Goal: Information Seeking & Learning: Learn about a topic

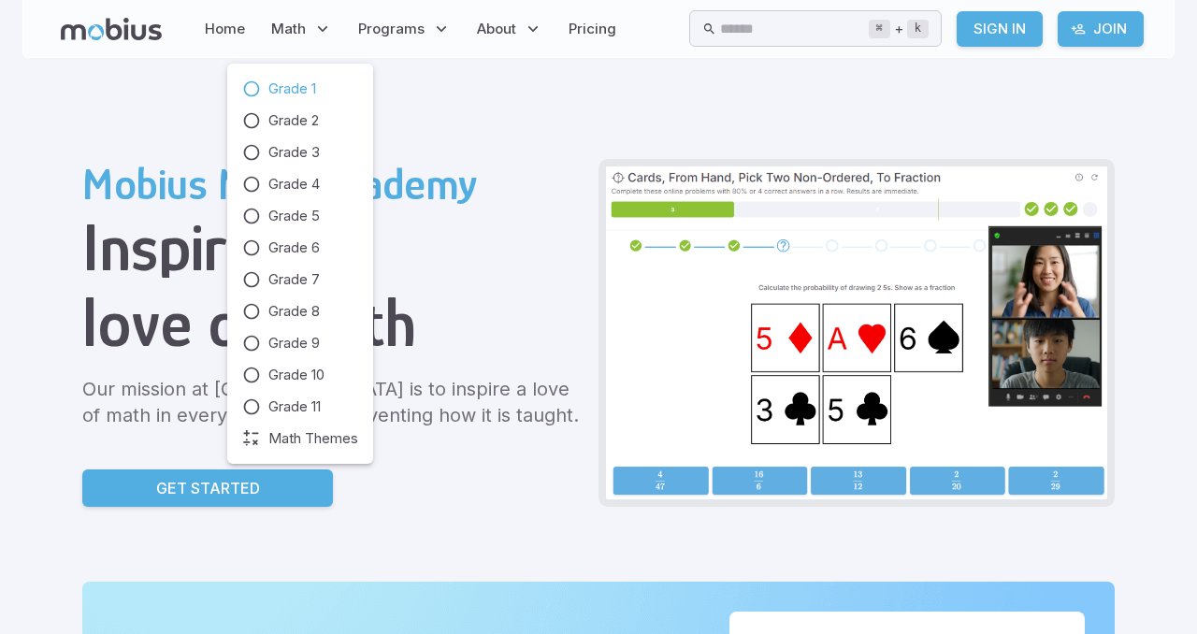
click at [251, 89] on icon at bounding box center [251, 88] width 19 height 19
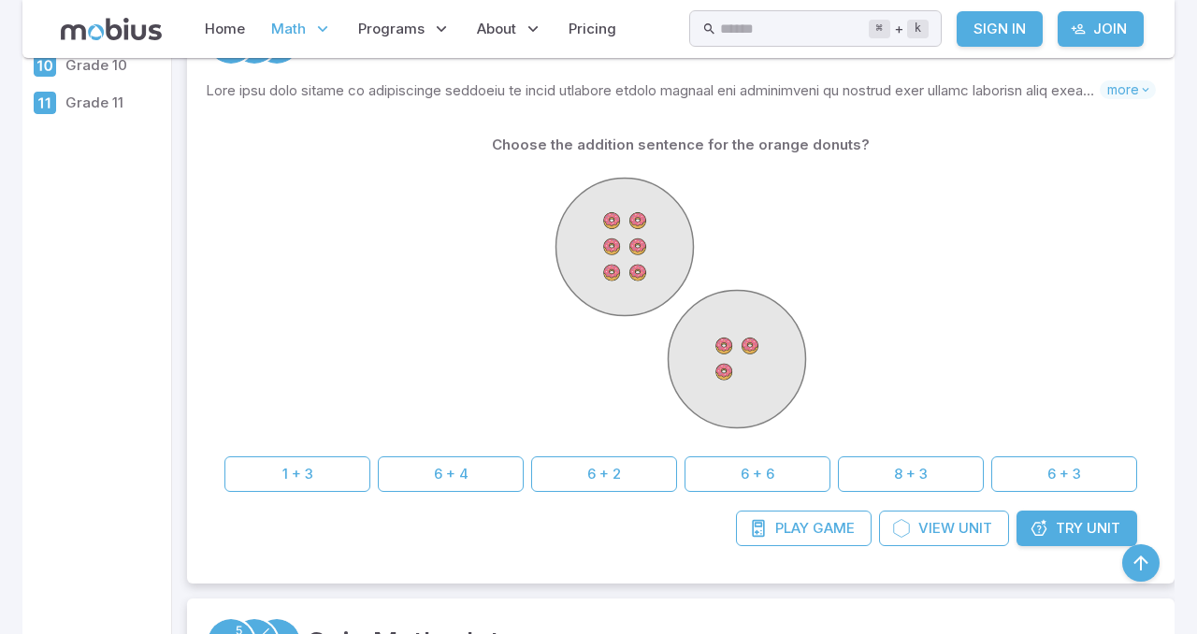
scroll to position [376, 0]
click at [1028, 449] on div "Choose the addition sentence for the orange donuts? 1 + 3 6 + 4 6 + 2 6 + 6 8 +…" at bounding box center [680, 307] width 912 height 365
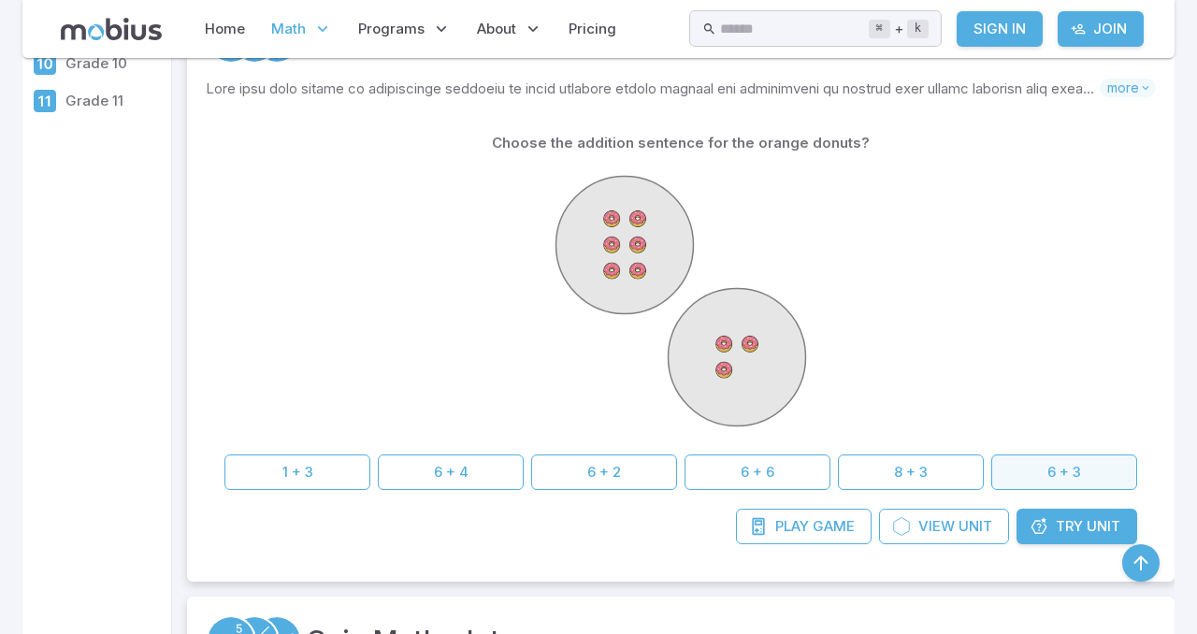
click at [1055, 466] on button "6 + 3" at bounding box center [1064, 472] width 146 height 36
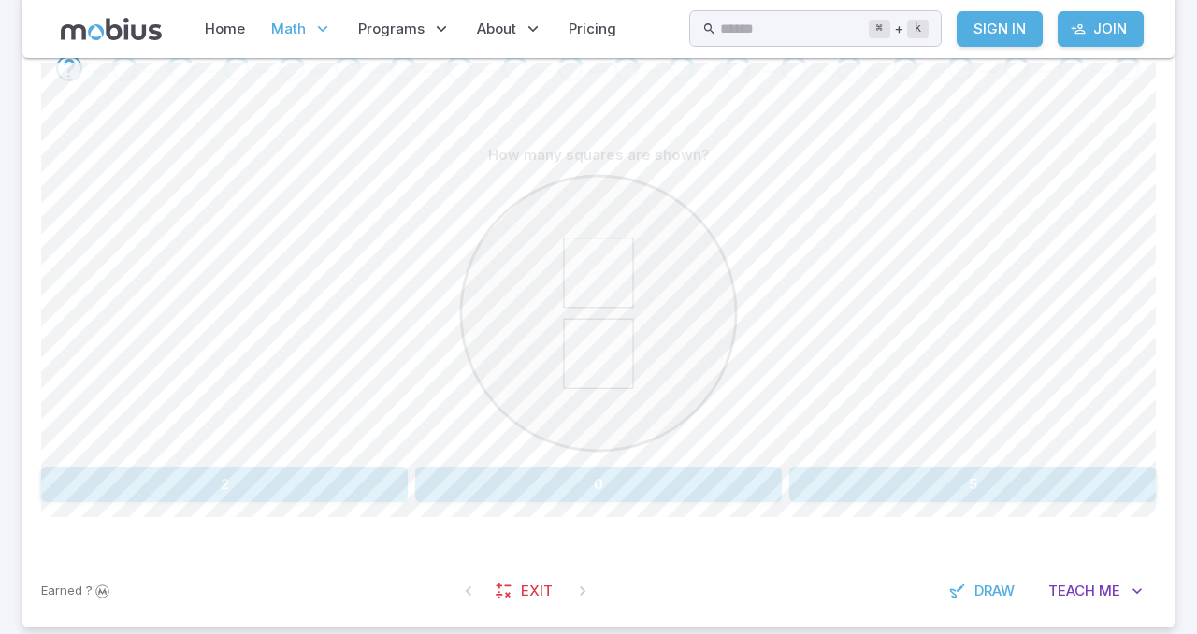
scroll to position [449, 0]
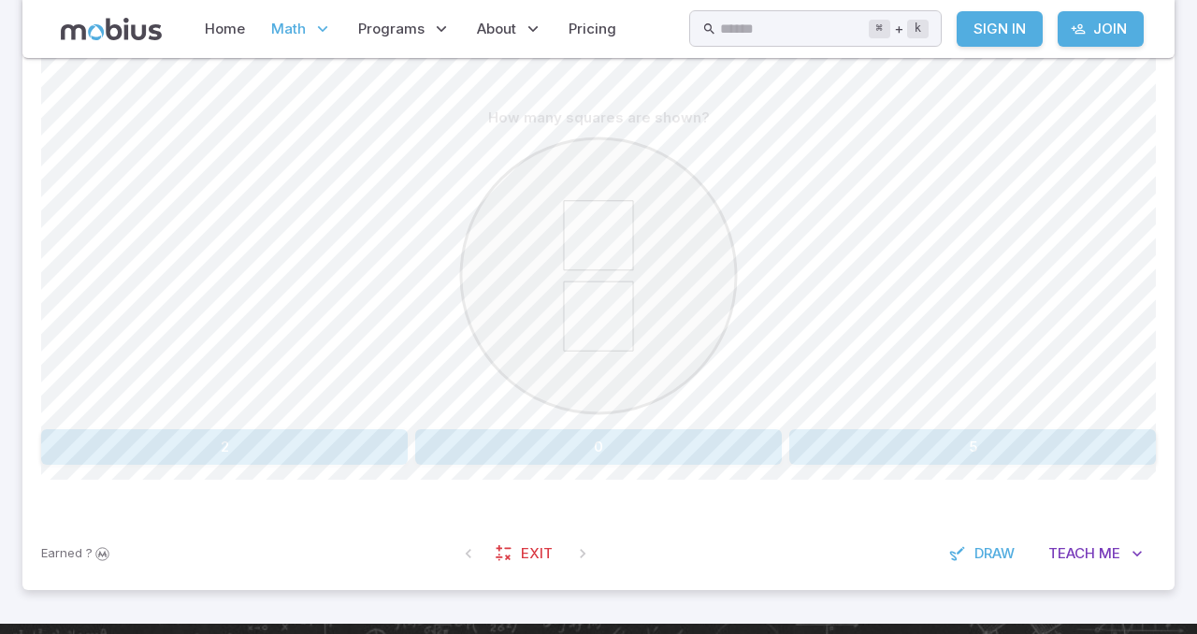
click at [255, 421] on div at bounding box center [598, 279] width 1114 height 286
click at [267, 446] on button "2" at bounding box center [224, 447] width 366 height 36
click at [421, 448] on button "four" at bounding box center [374, 447] width 217 height 36
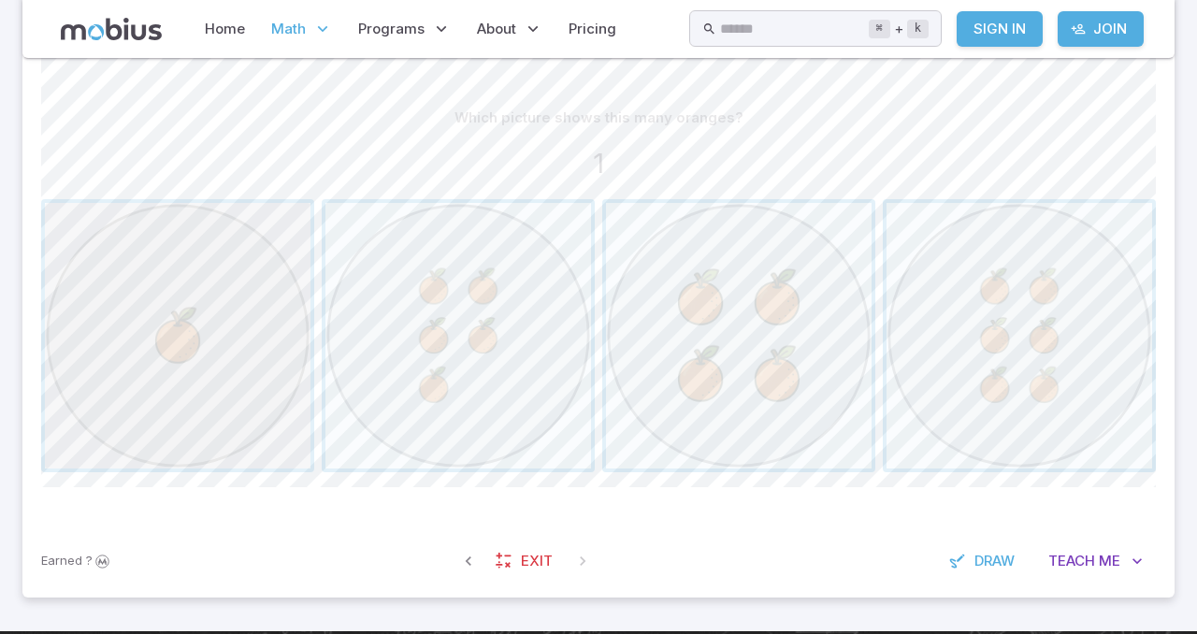
click at [156, 404] on span "button" at bounding box center [178, 336] width 266 height 266
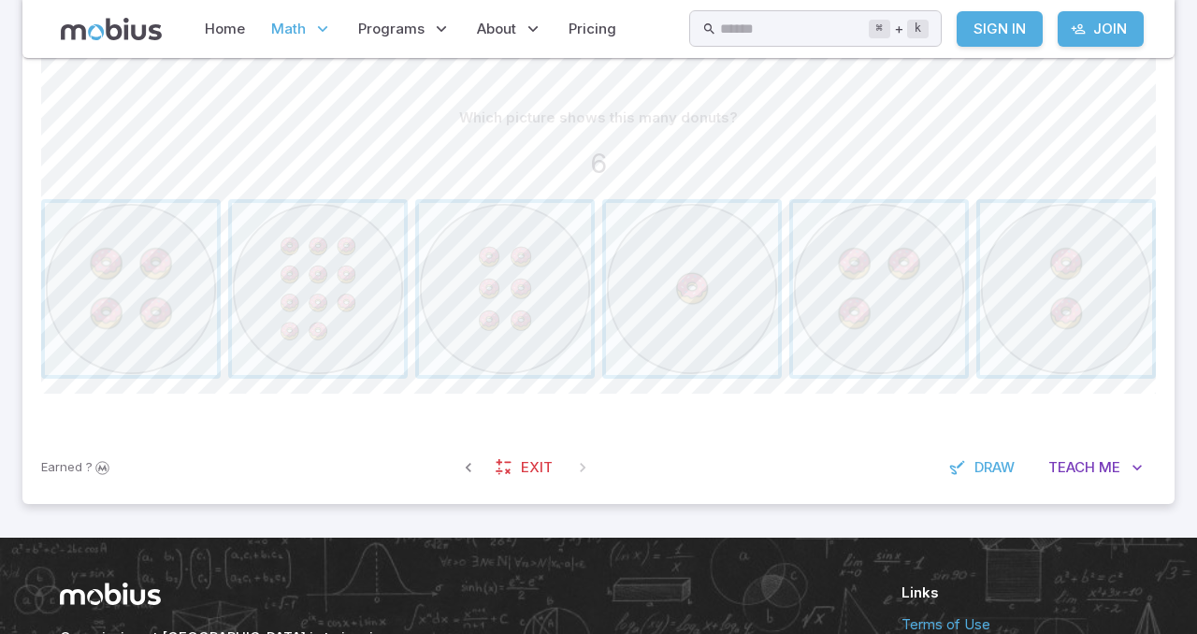
click at [664, 420] on div "Which picture shows this many donuts? 6 Canvas actions 100 % Exit zen mode" at bounding box center [598, 247] width 1114 height 368
click at [529, 266] on span "button" at bounding box center [505, 289] width 172 height 172
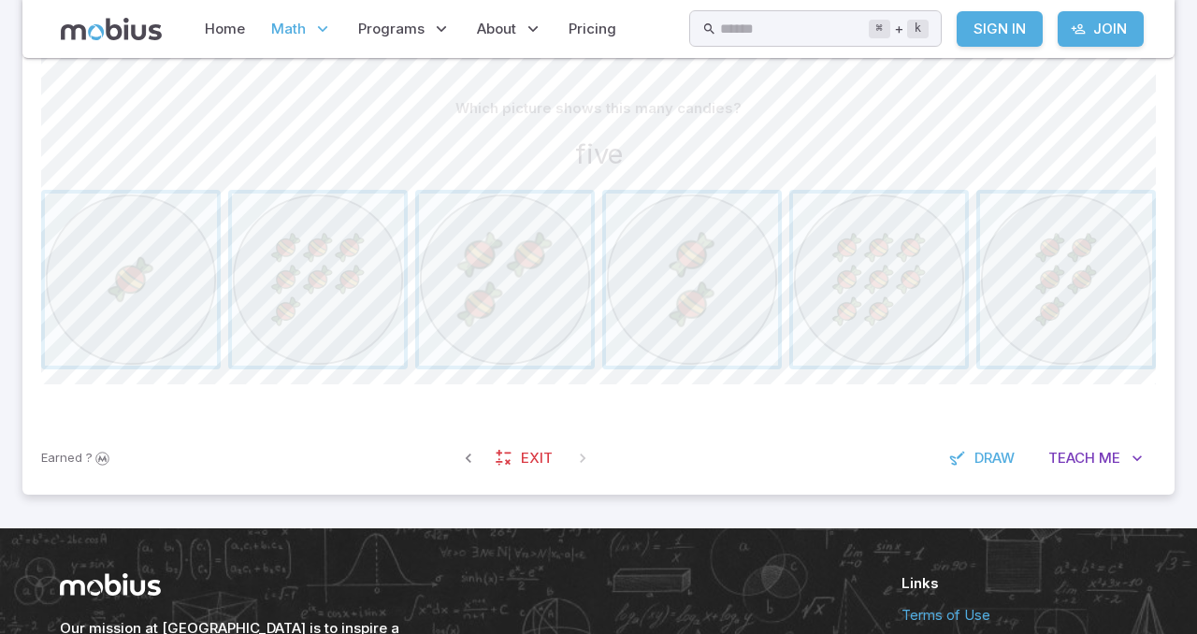
scroll to position [456, 0]
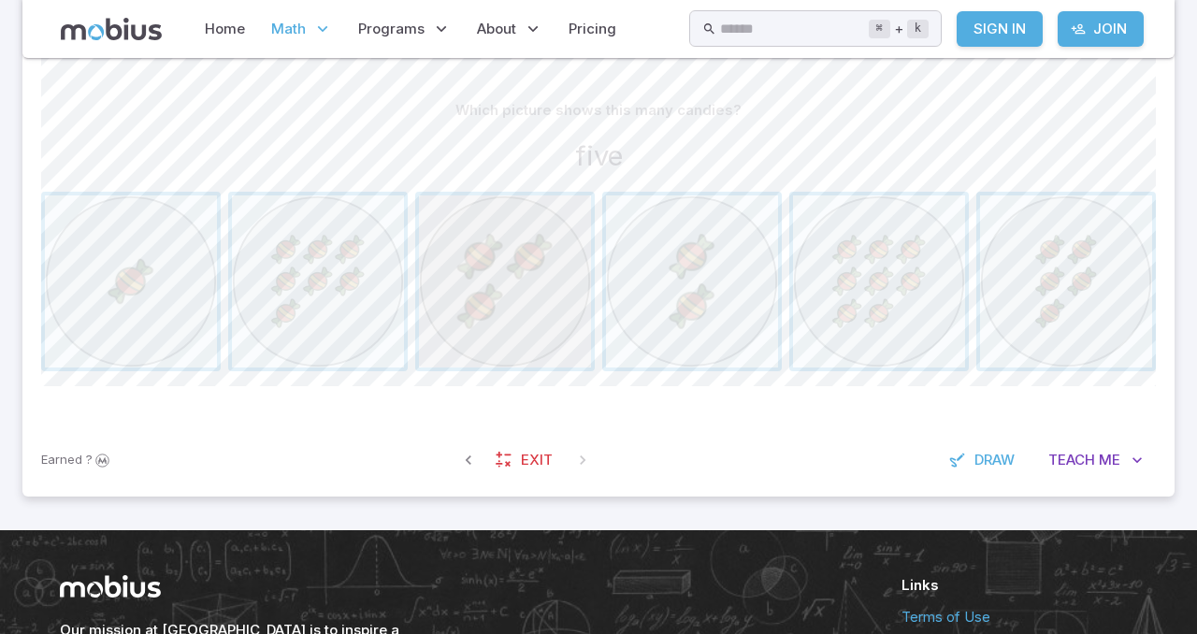
click at [510, 276] on span "button" at bounding box center [505, 281] width 172 height 172
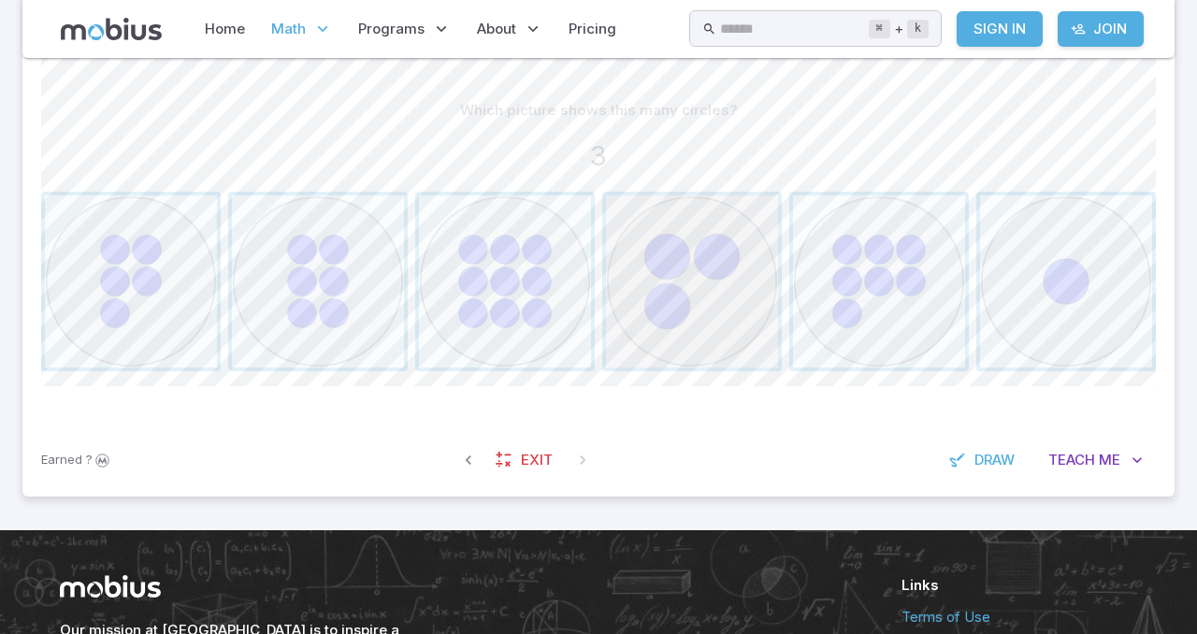
click at [666, 257] on span "button" at bounding box center [692, 281] width 172 height 172
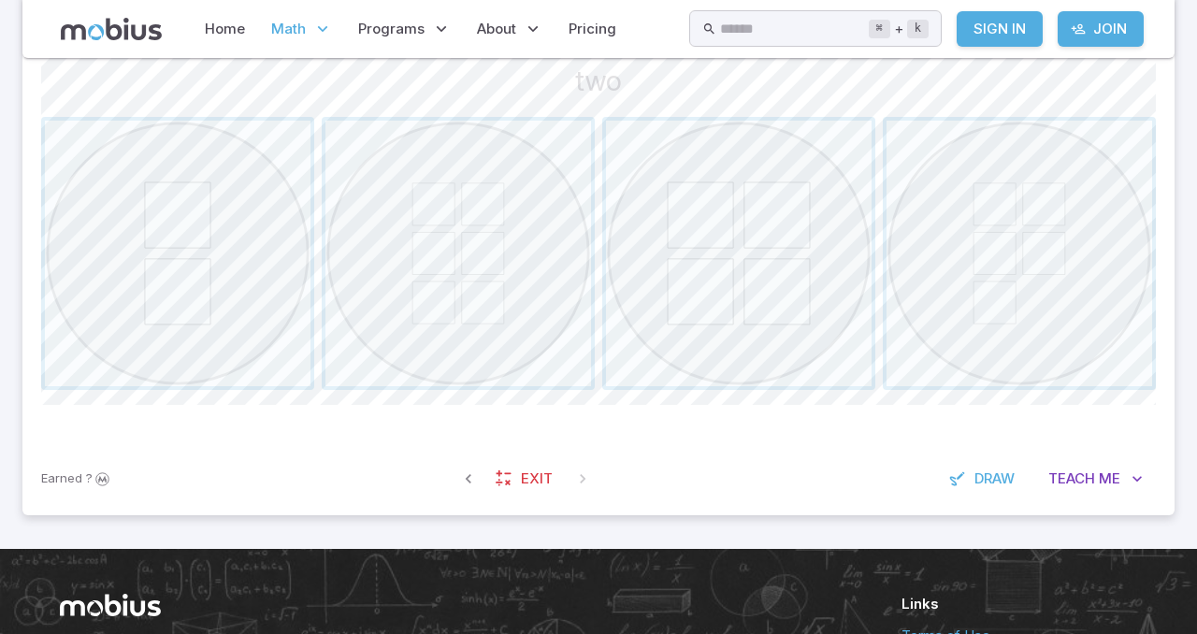
scroll to position [494, 0]
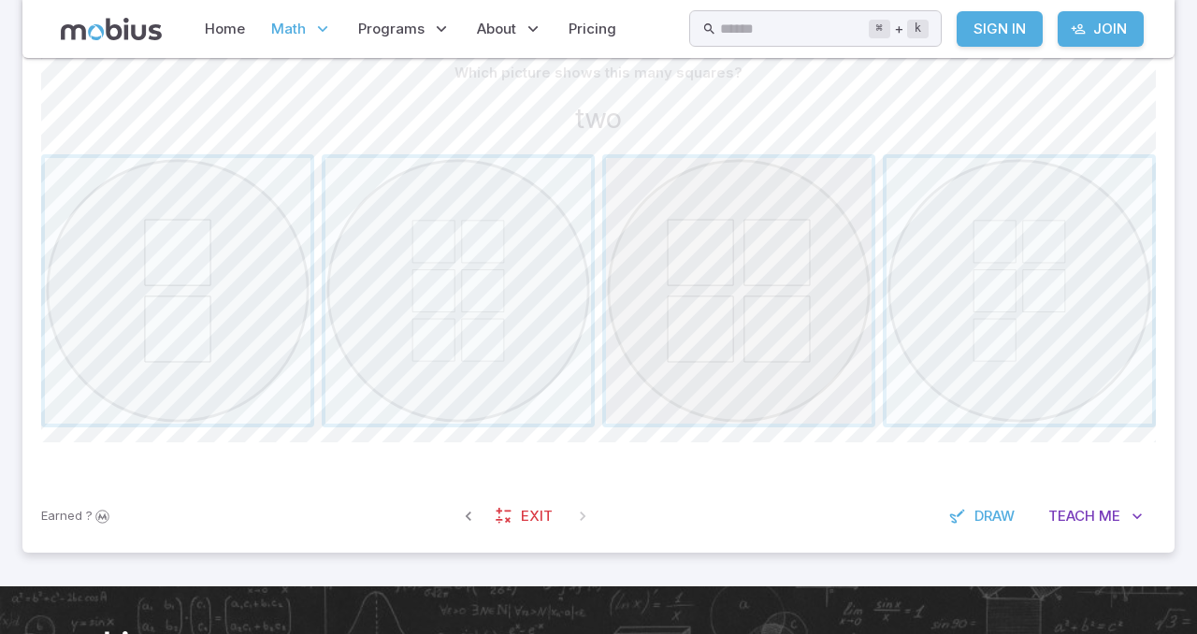
click at [719, 235] on span "button" at bounding box center [739, 291] width 266 height 266
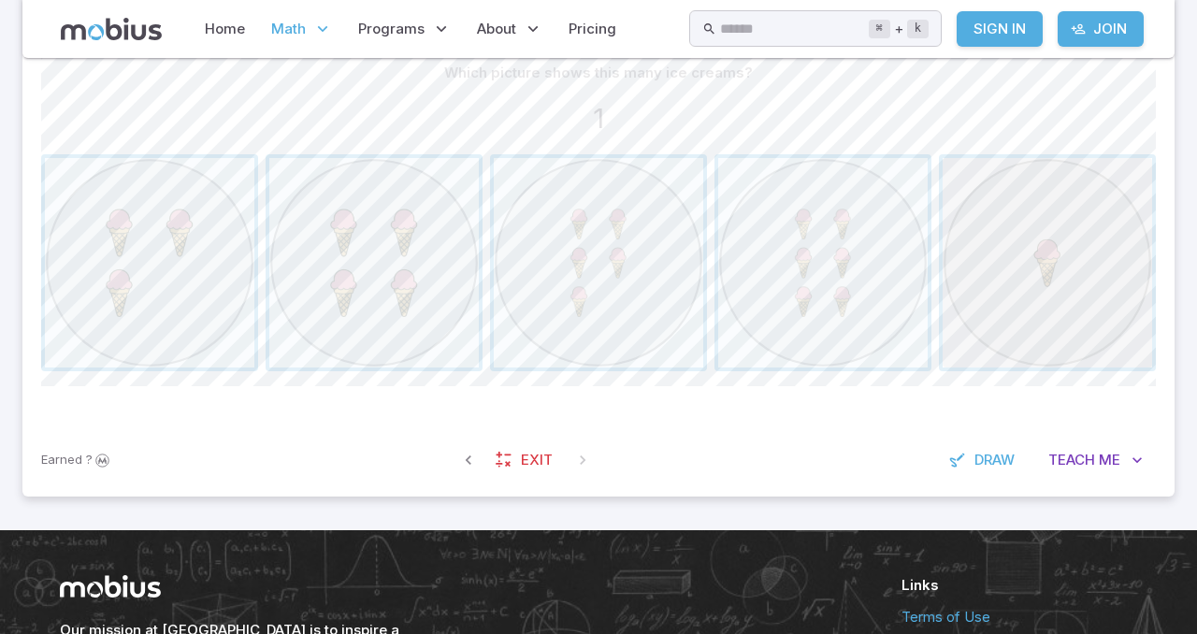
click at [1072, 237] on span "button" at bounding box center [1046, 262] width 209 height 209
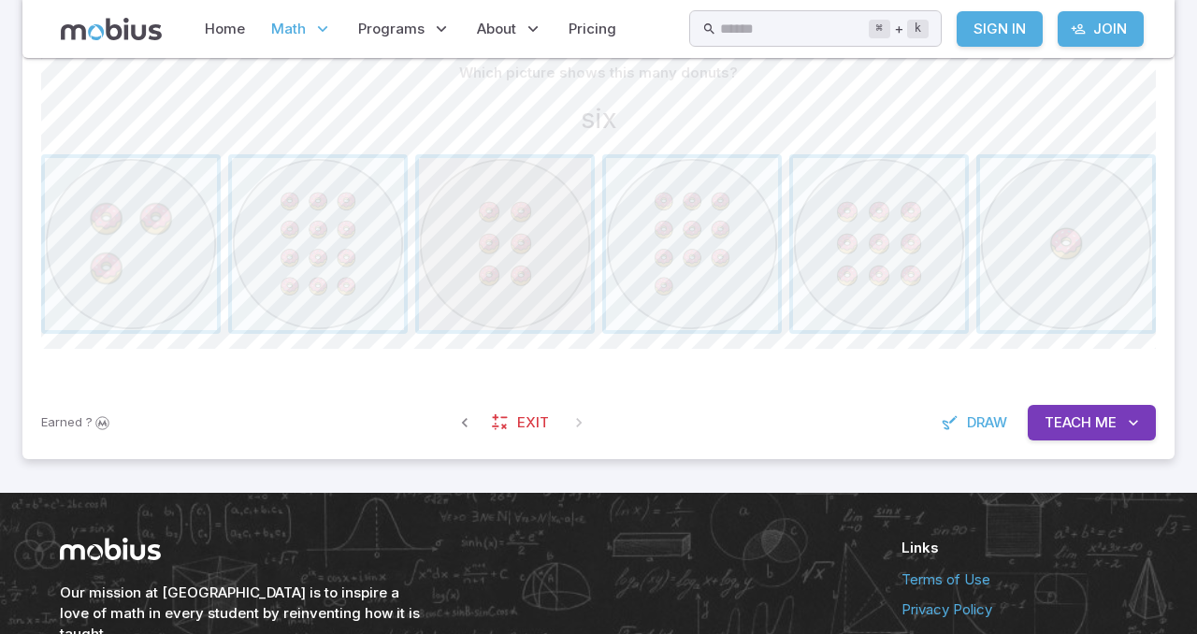
click at [559, 250] on span "button" at bounding box center [505, 244] width 172 height 172
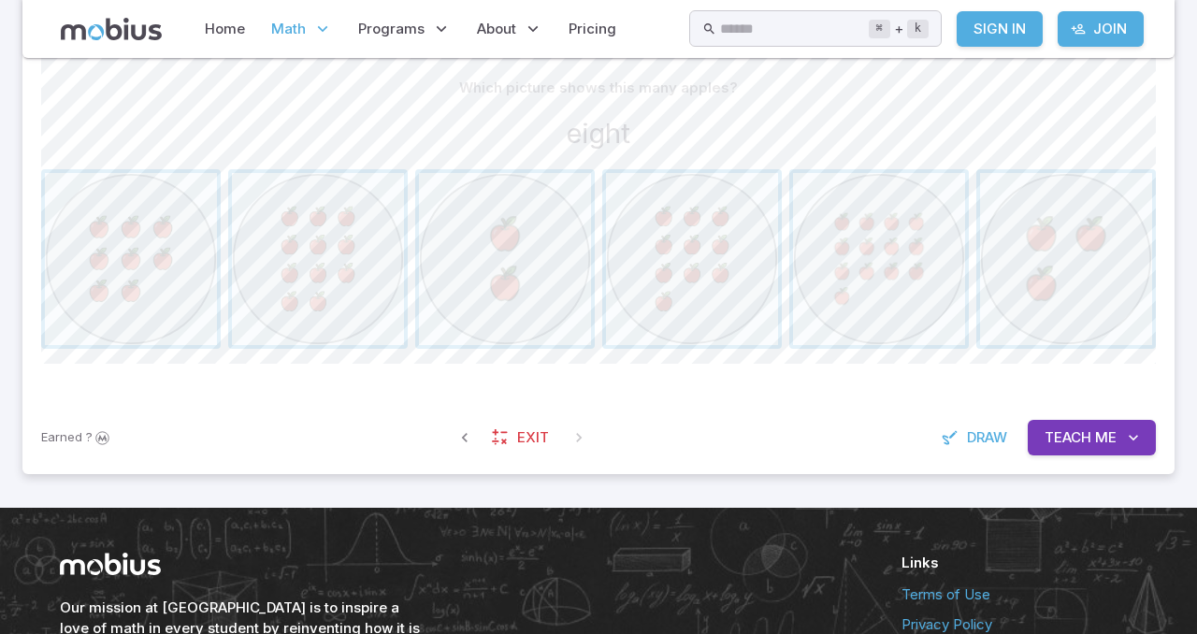
scroll to position [483, 0]
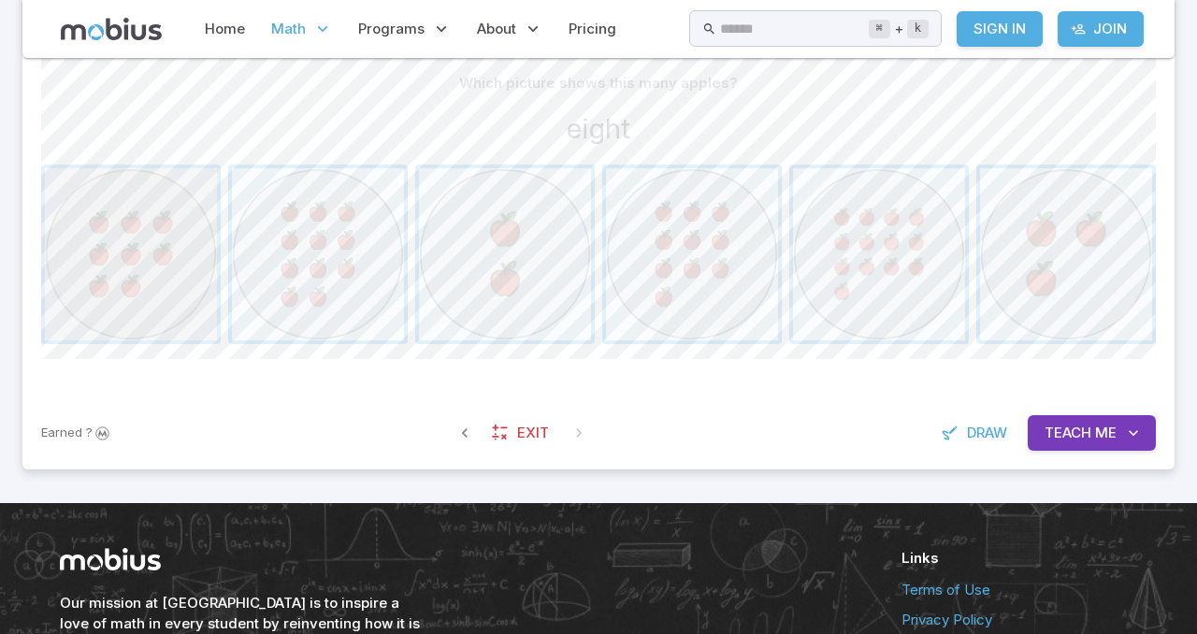
click at [117, 242] on span "button" at bounding box center [131, 254] width 172 height 172
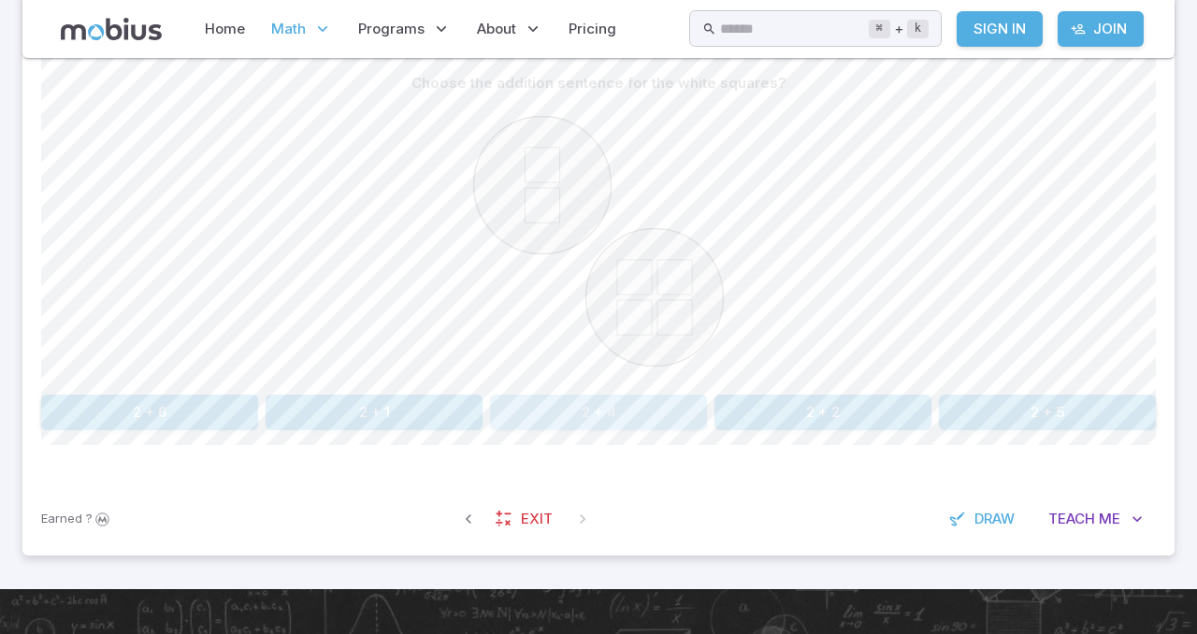
click at [596, 396] on button "2 + 4" at bounding box center [598, 413] width 217 height 36
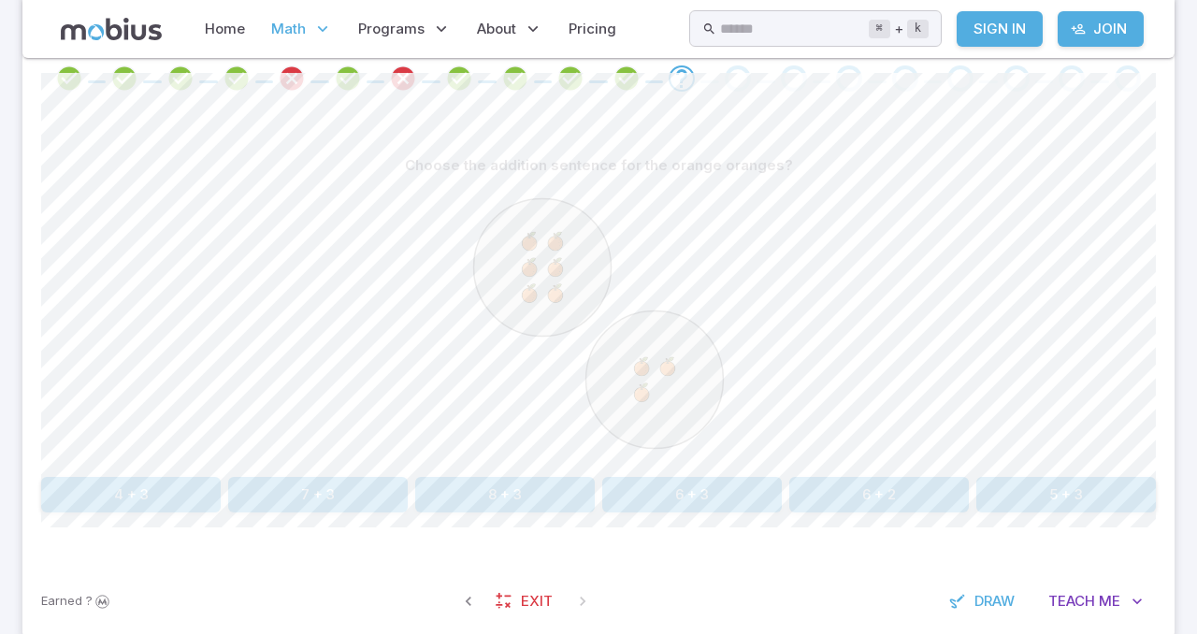
scroll to position [409, 0]
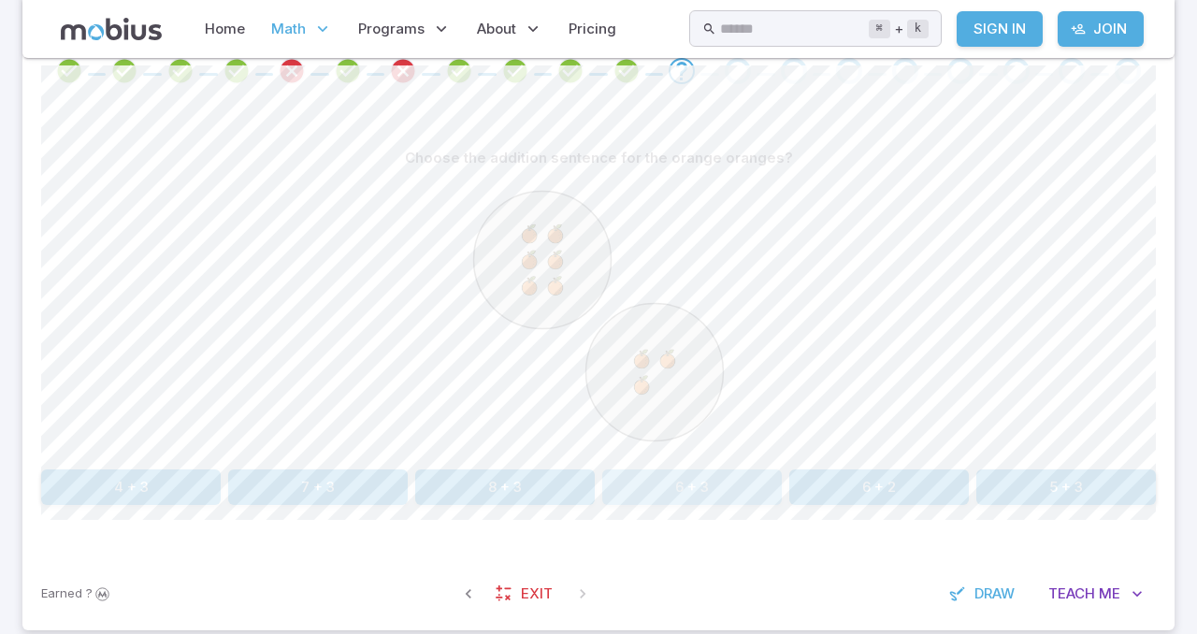
click at [719, 480] on button "6 + 3" at bounding box center [691, 487] width 179 height 36
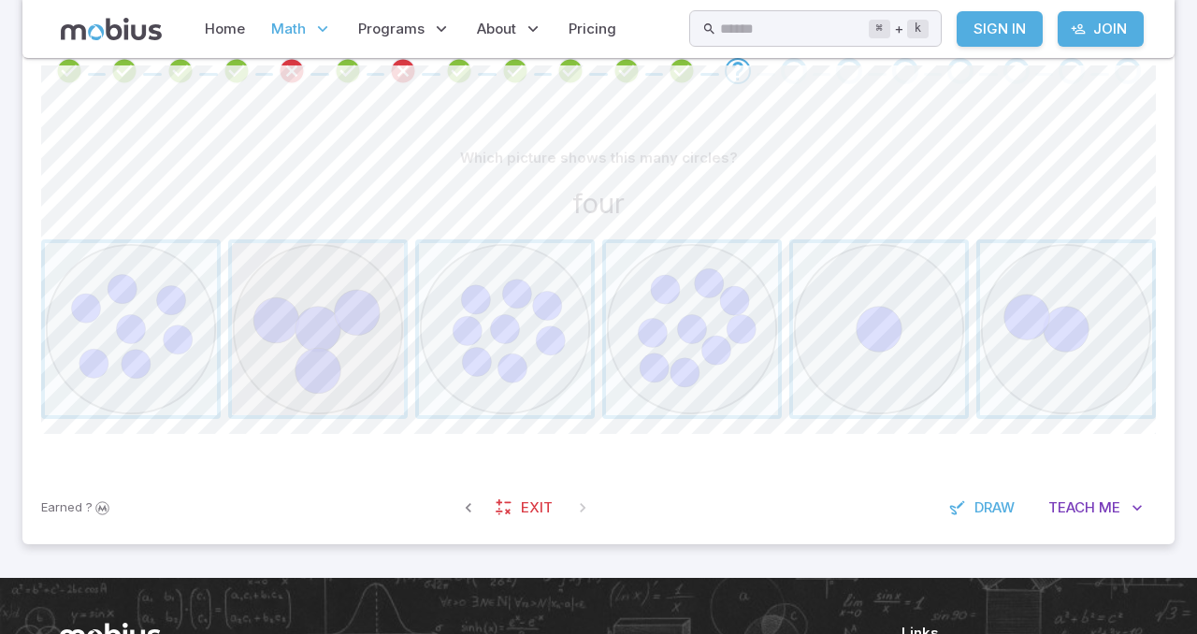
click at [324, 291] on span "button" at bounding box center [318, 329] width 172 height 172
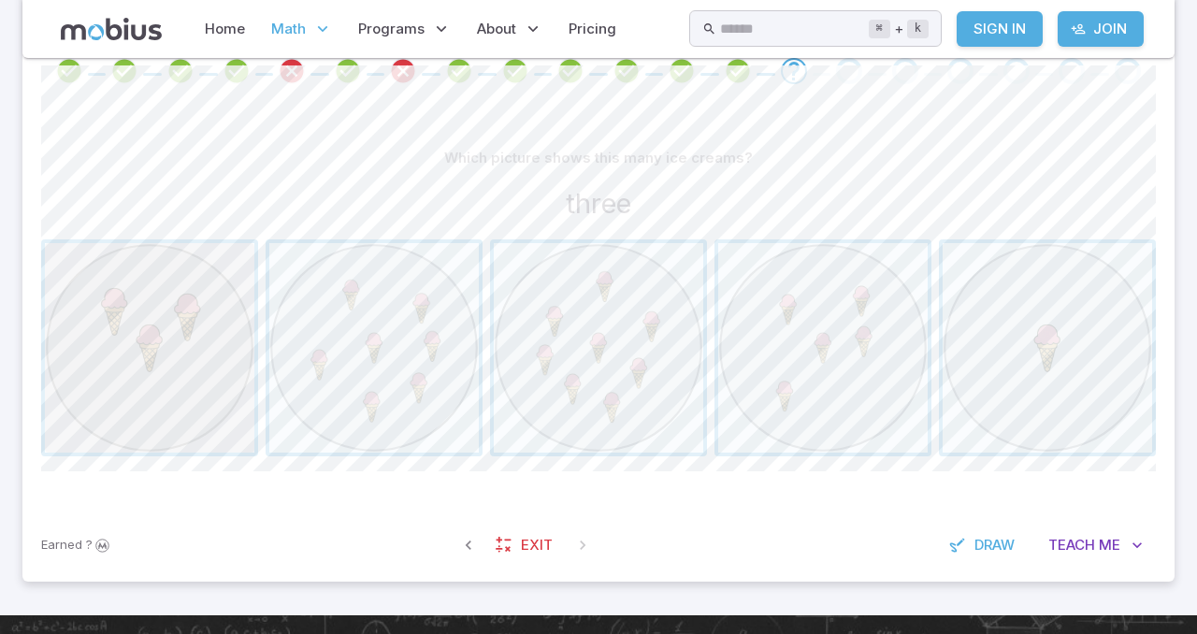
click at [142, 330] on span "button" at bounding box center [149, 347] width 209 height 209
click at [991, 373] on span "button" at bounding box center [1046, 347] width 209 height 209
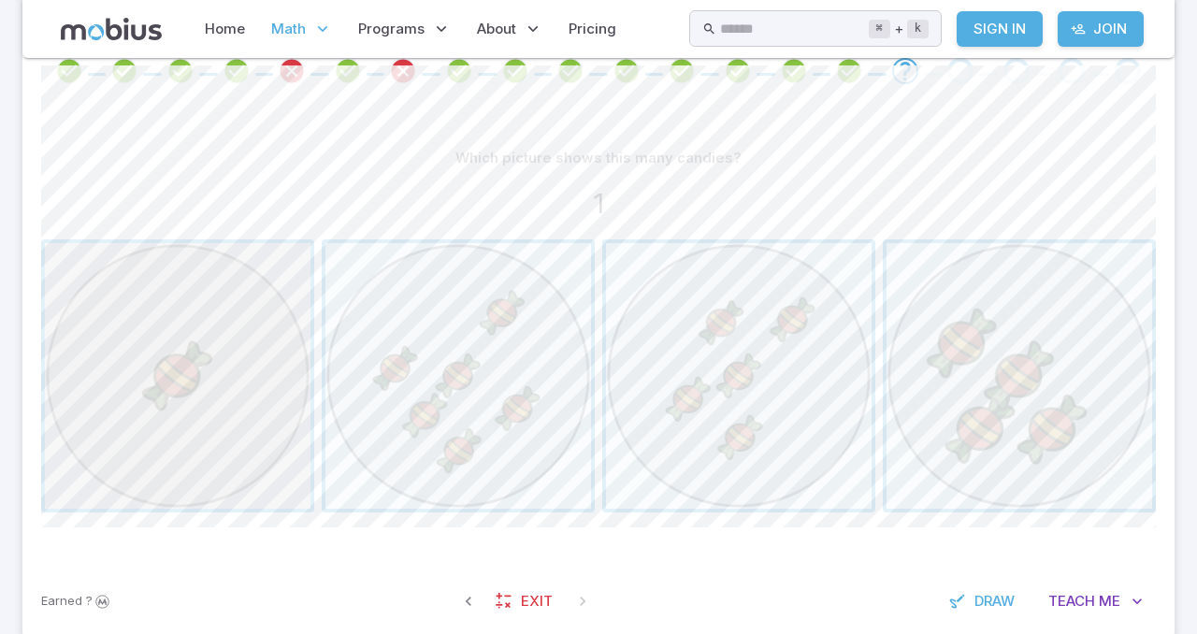
click at [135, 366] on span "button" at bounding box center [178, 376] width 266 height 266
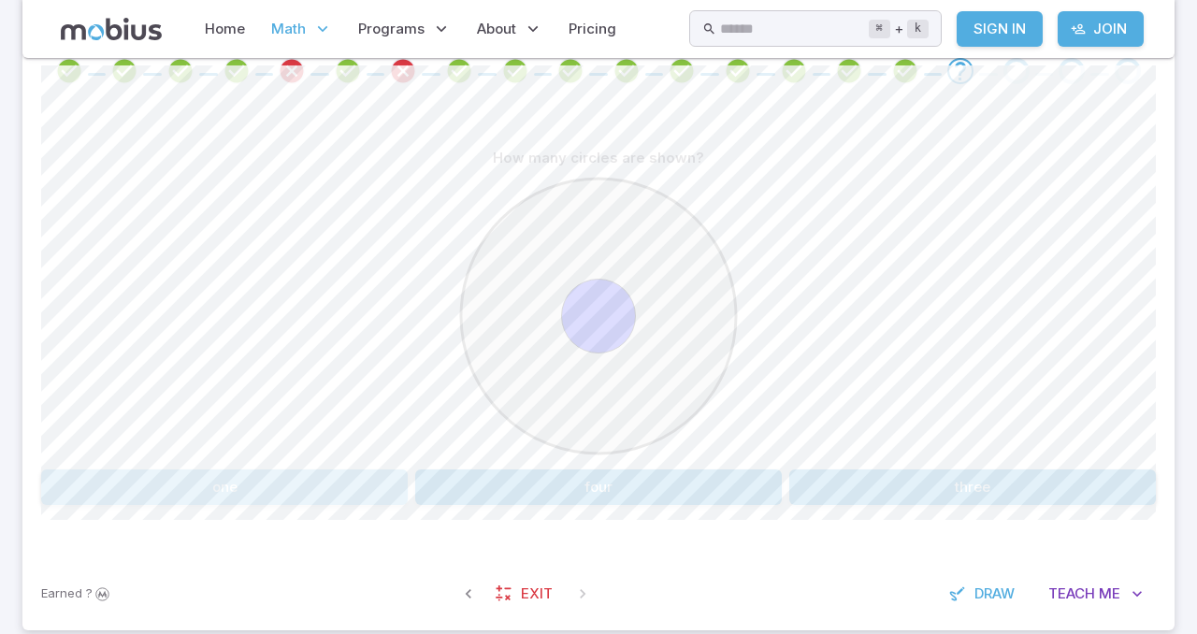
click at [369, 481] on button "one" at bounding box center [224, 487] width 366 height 36
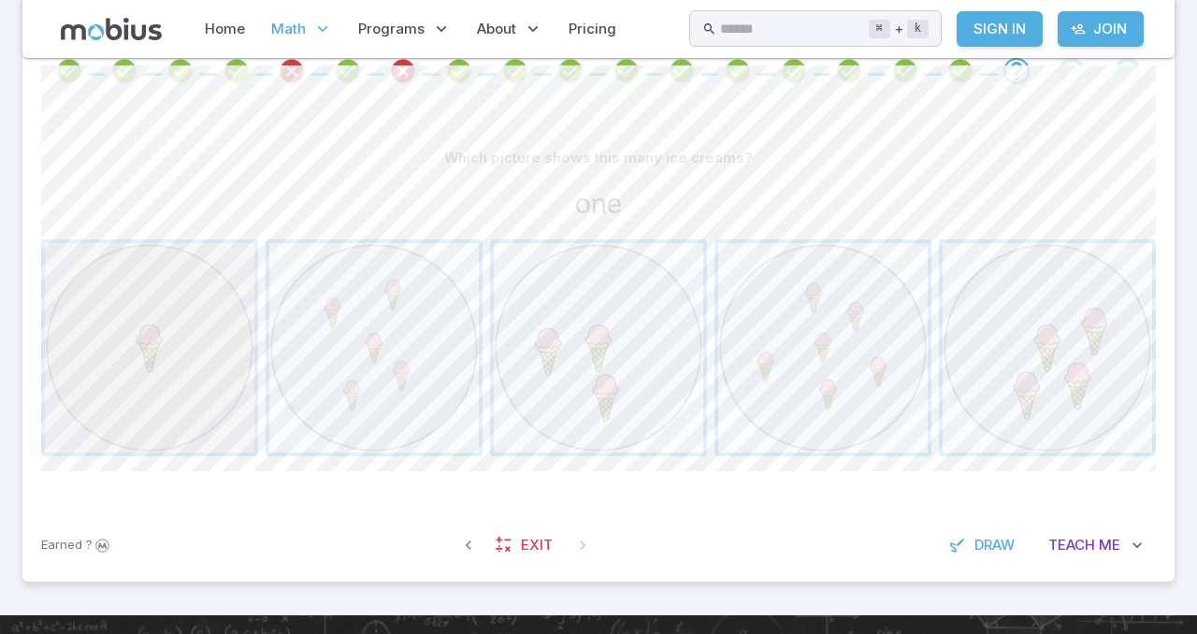
click at [163, 380] on span "button" at bounding box center [149, 347] width 209 height 209
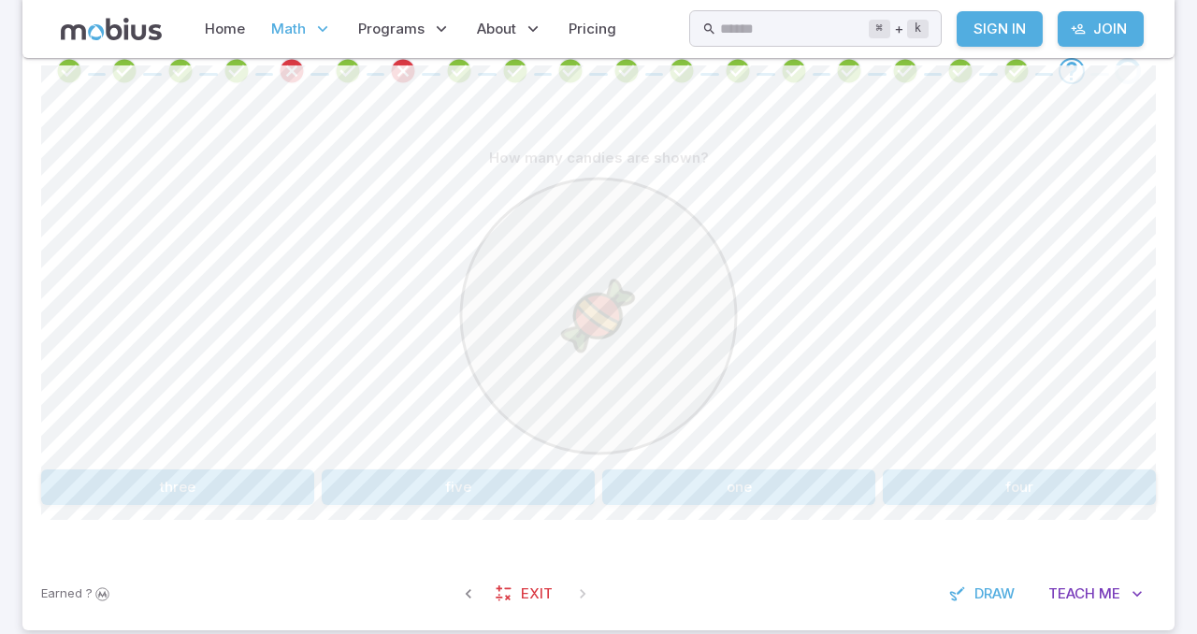
click at [705, 473] on button "one" at bounding box center [738, 487] width 273 height 36
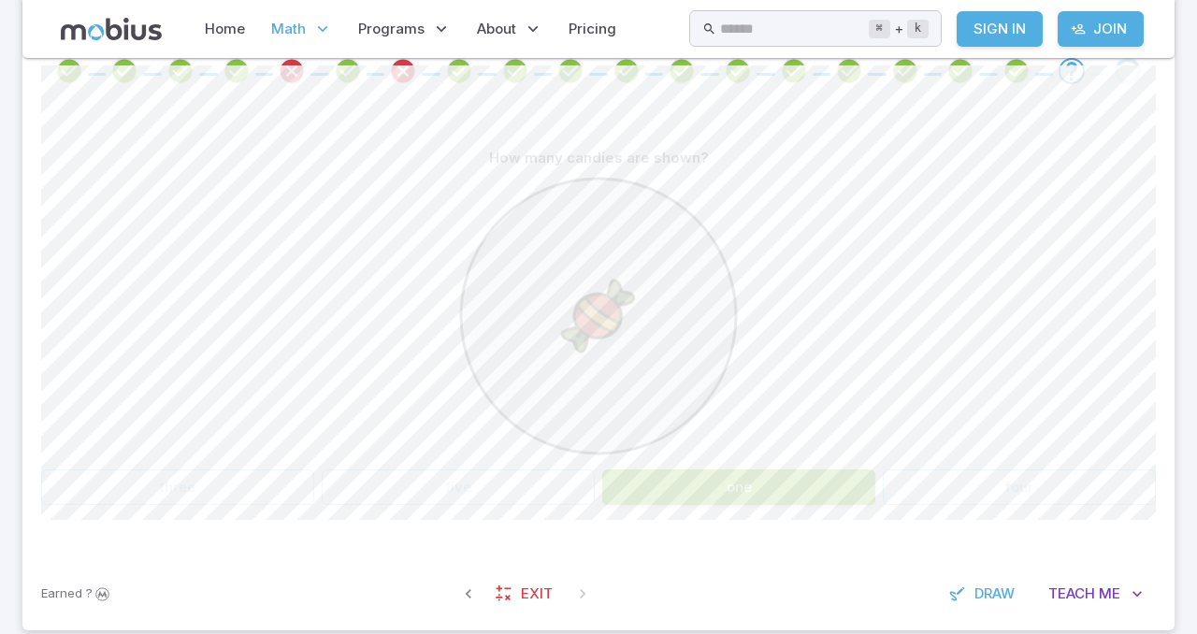
click at [804, 469] on button "one" at bounding box center [738, 487] width 273 height 36
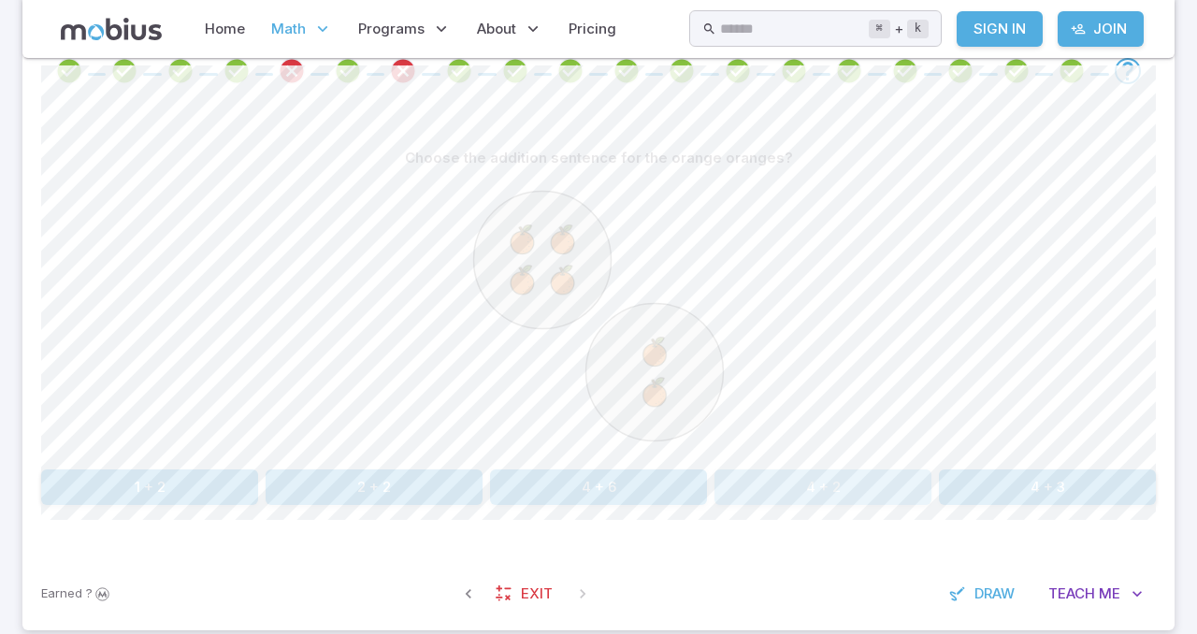
click at [804, 469] on button "4 + 2" at bounding box center [822, 487] width 217 height 36
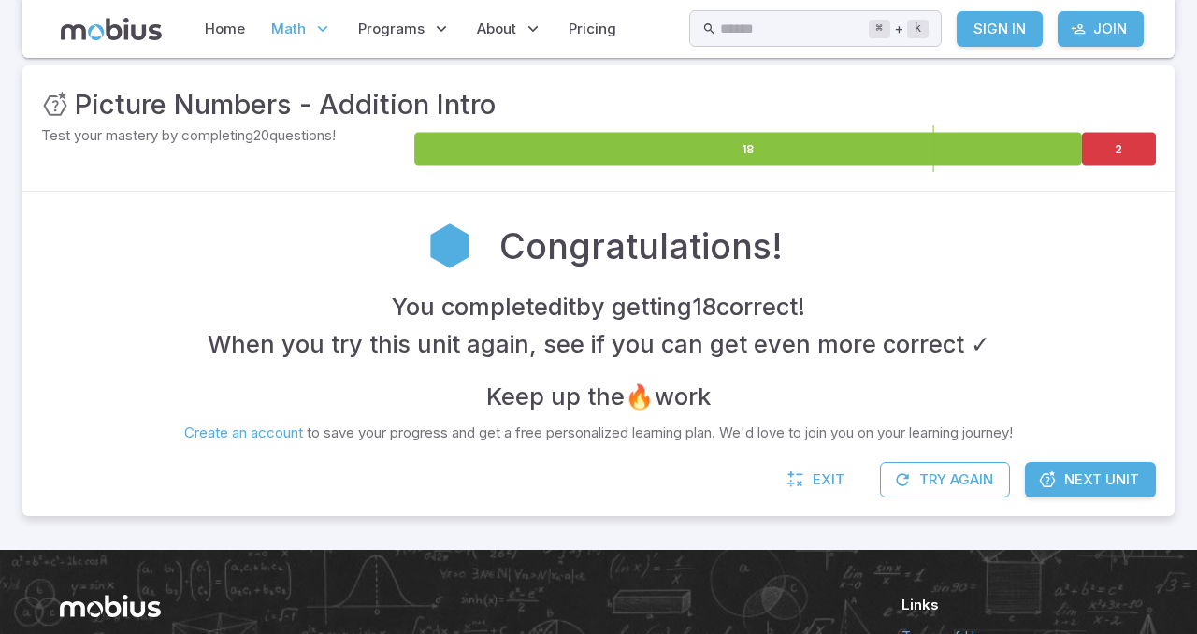
scroll to position [259, 0]
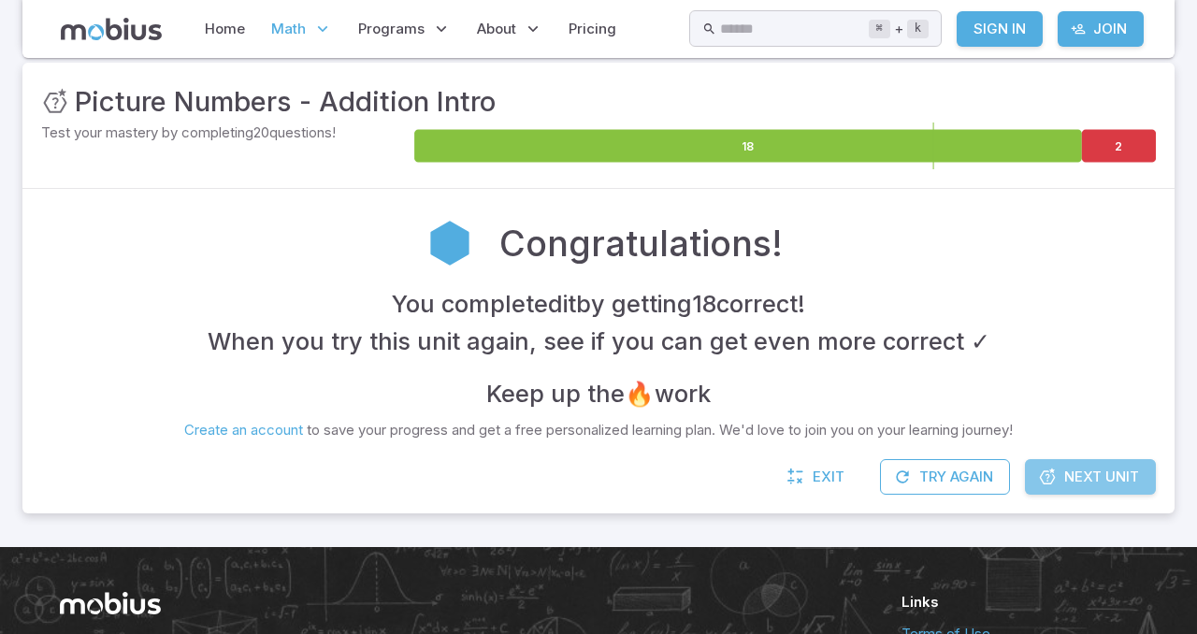
click at [1129, 471] on span "Next Unit" at bounding box center [1101, 476] width 75 height 21
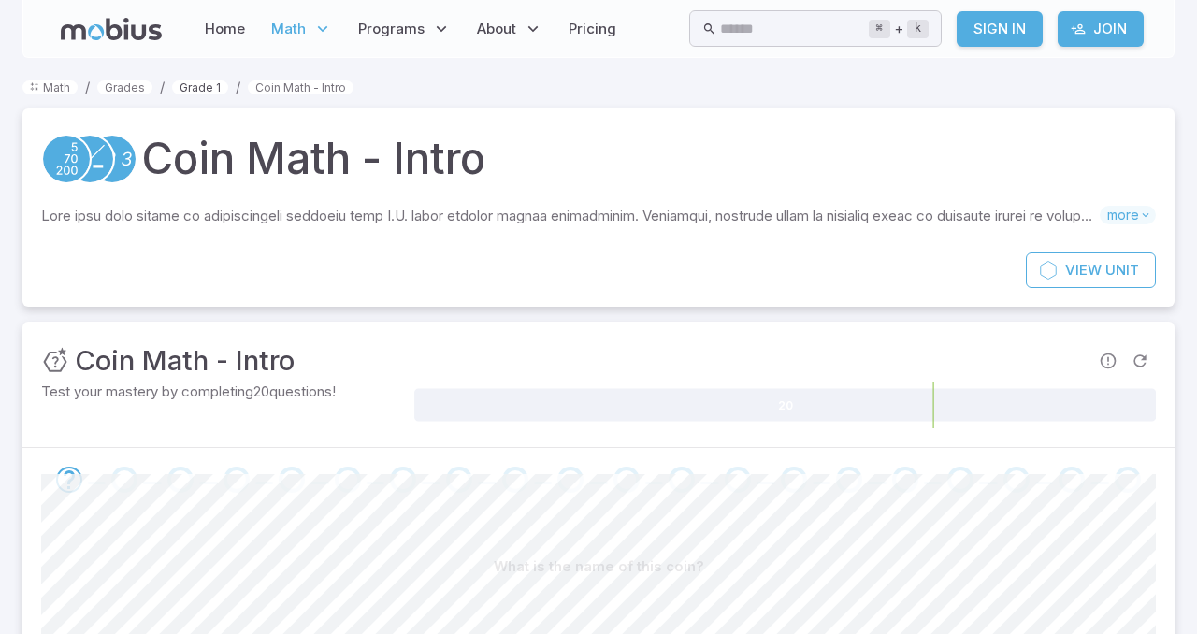
click at [196, 83] on link "Grade 1" at bounding box center [200, 87] width 56 height 14
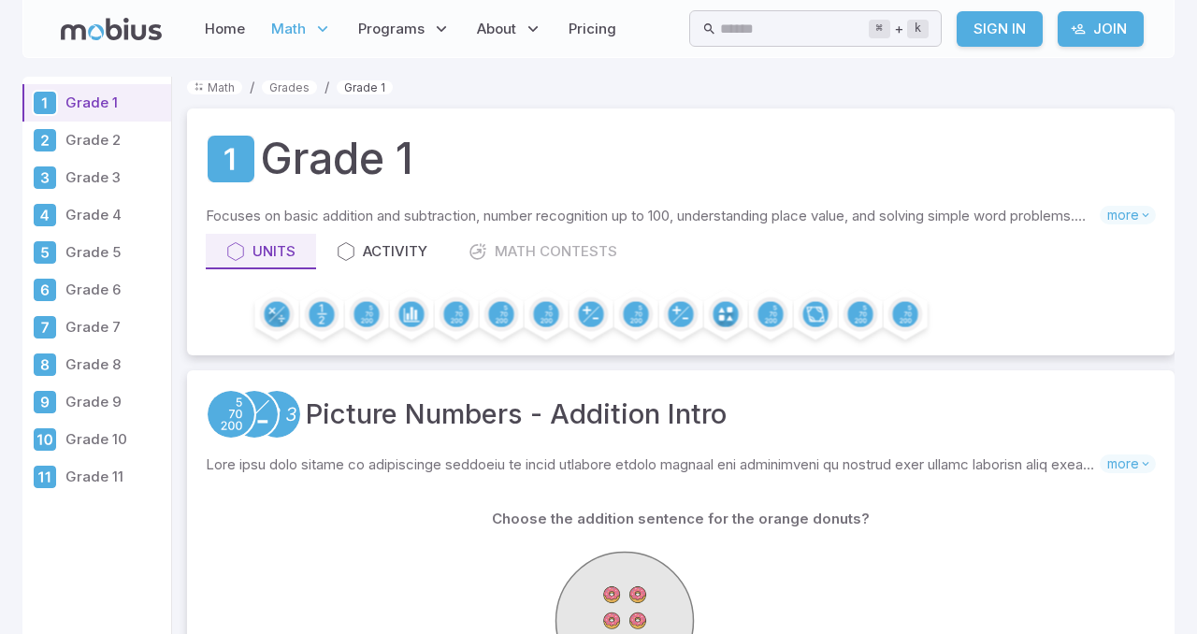
click at [382, 83] on link "Grade 1" at bounding box center [365, 87] width 56 height 14
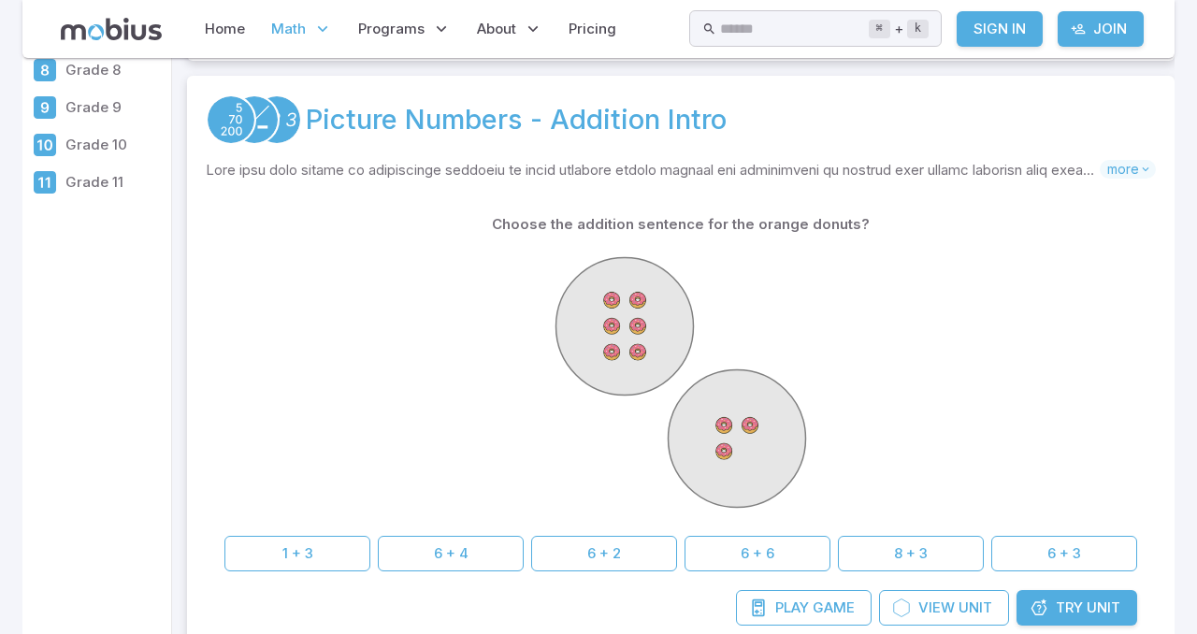
scroll to position [299, 0]
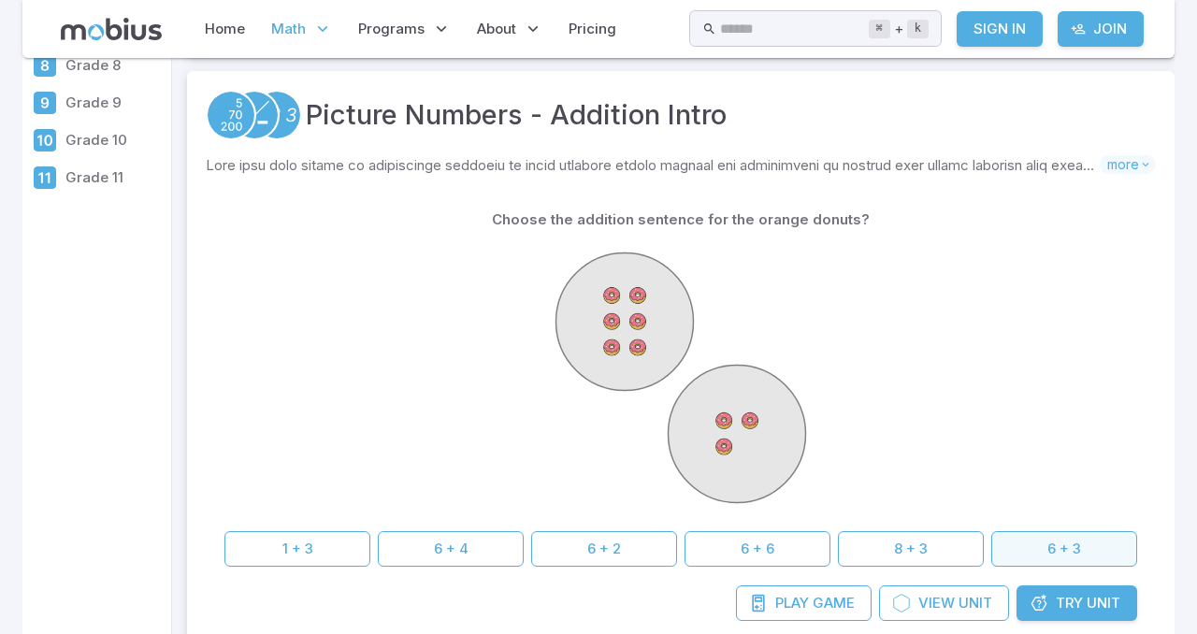
click at [1084, 542] on button "6 + 3" at bounding box center [1064, 549] width 146 height 36
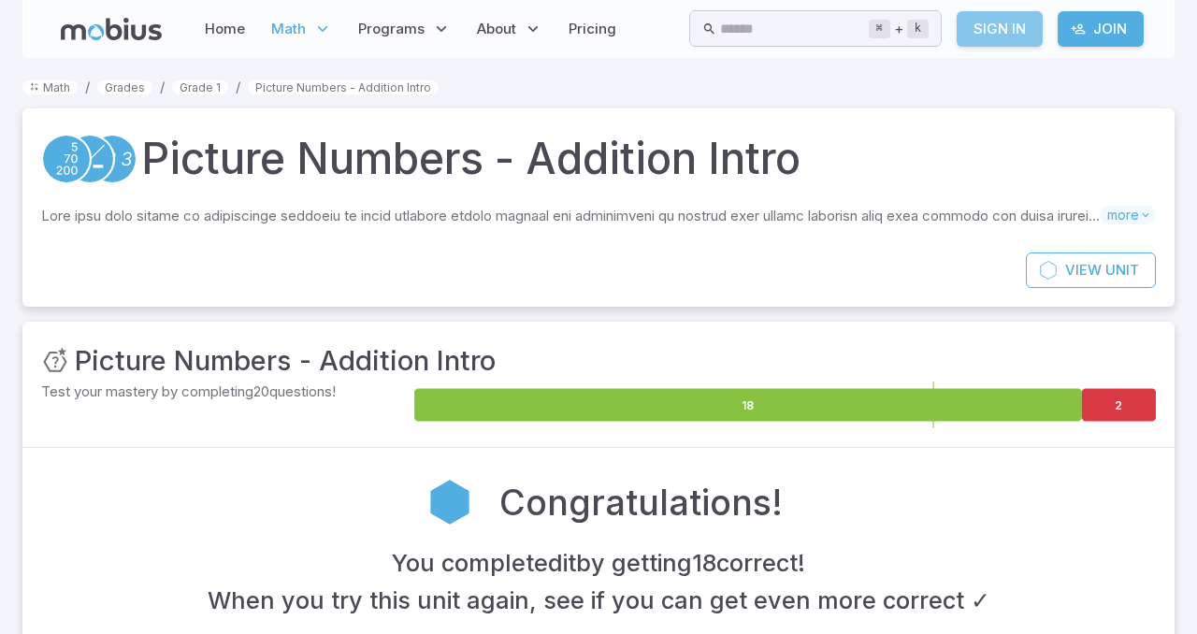
click at [1006, 21] on link "Sign In" at bounding box center [999, 29] width 86 height 36
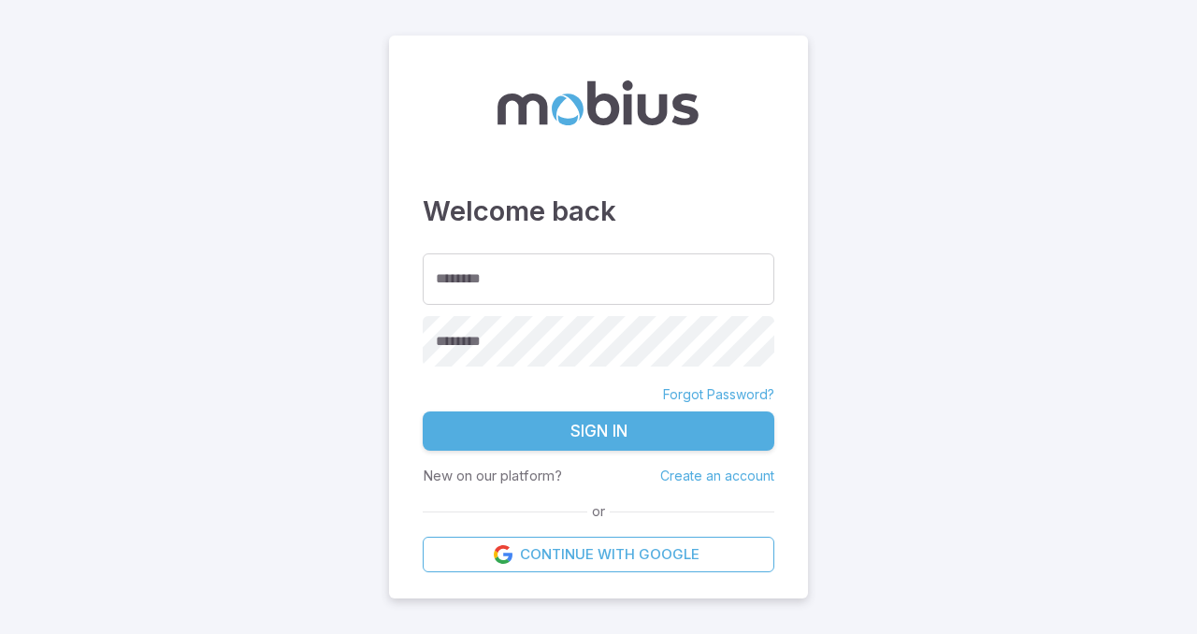
click at [358, 65] on main "Welcome back ******** ******** ******** Forgot Password? Sign In New on our pla…" at bounding box center [598, 317] width 1197 height 634
drag, startPoint x: 782, startPoint y: 579, endPoint x: 775, endPoint y: 572, distance: 9.9
click at [775, 572] on div "Welcome back ******** ******** ******** Forgot Password? Sign In New on our pla…" at bounding box center [598, 318] width 419 height 564
